Goal: Task Accomplishment & Management: Manage account settings

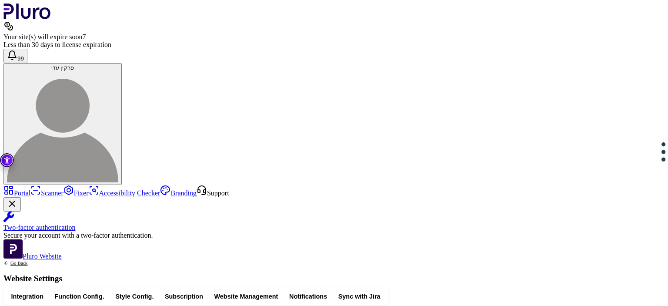
scroll to position [297, 0]
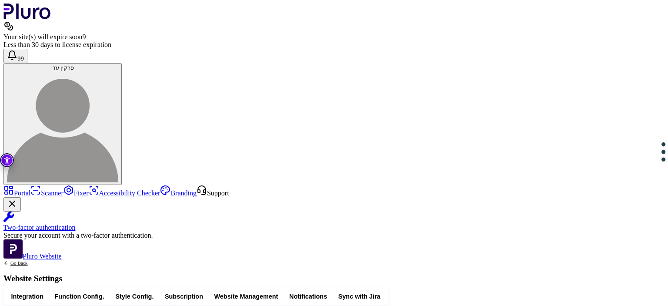
scroll to position [297, 0]
drag, startPoint x: 228, startPoint y: 220, endPoint x: 205, endPoint y: 204, distance: 28.0
drag, startPoint x: 205, startPoint y: 204, endPoint x: 210, endPoint y: 203, distance: 4.4
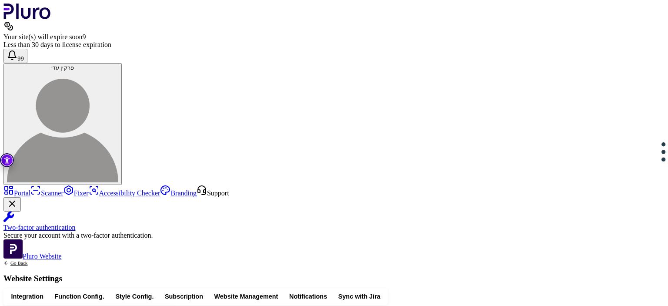
drag, startPoint x: 210, startPoint y: 203, endPoint x: 221, endPoint y: 217, distance: 18.9
copy div "**********"
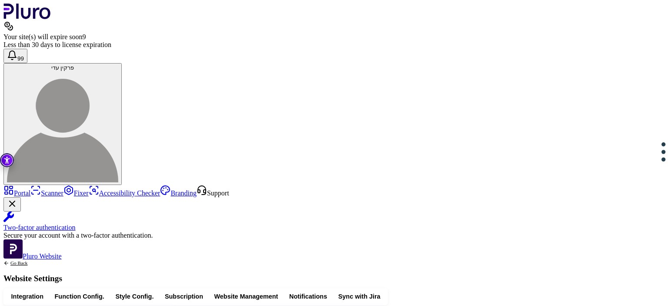
drag, startPoint x: 275, startPoint y: 170, endPoint x: 210, endPoint y: 172, distance: 64.8
